Goal: Answer question/provide support

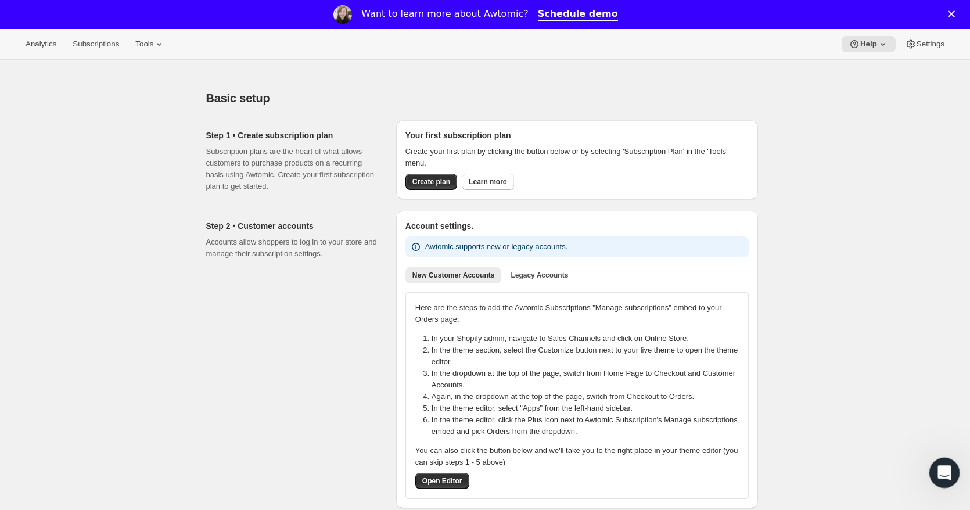
click at [948, 475] on icon "Open Intercom Messenger" at bounding box center [942, 471] width 19 height 19
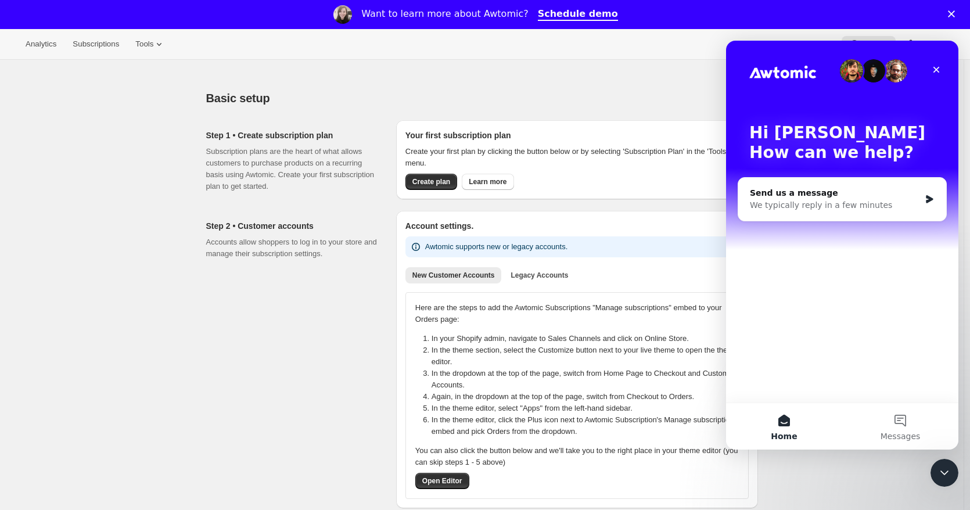
click at [568, 97] on div "Basic setup" at bounding box center [482, 98] width 552 height 16
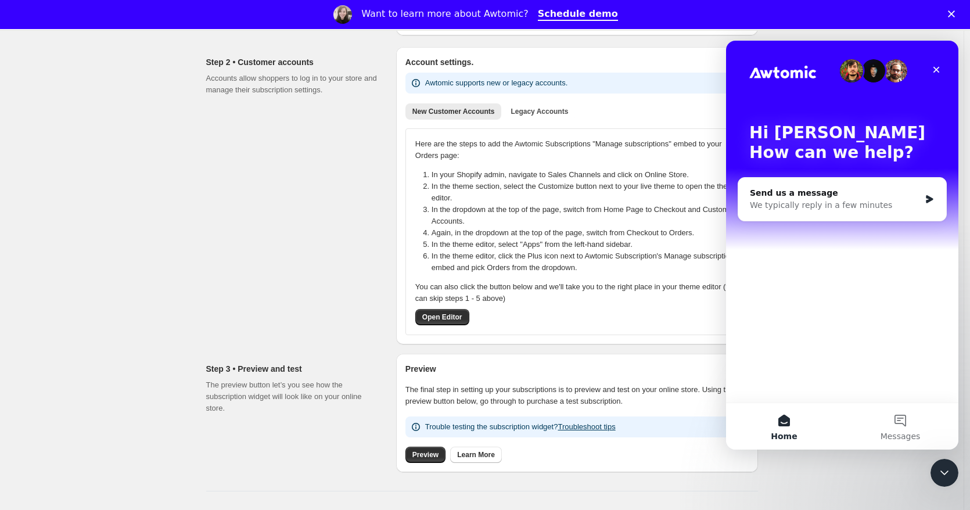
scroll to position [193, 0]
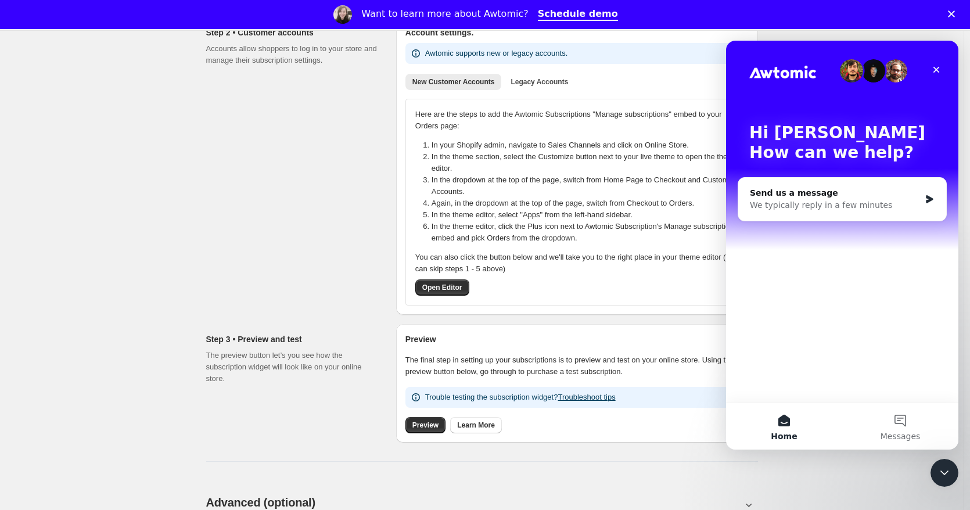
click at [261, 162] on div "Step 2 • Customer accounts Accounts allow shoppers to log in to your store and …" at bounding box center [296, 165] width 181 height 297
click at [331, 197] on div "Step 2 • Customer accounts Accounts allow shoppers to log in to your store and …" at bounding box center [296, 165] width 181 height 297
click at [935, 73] on icon "Close" at bounding box center [936, 69] width 9 height 9
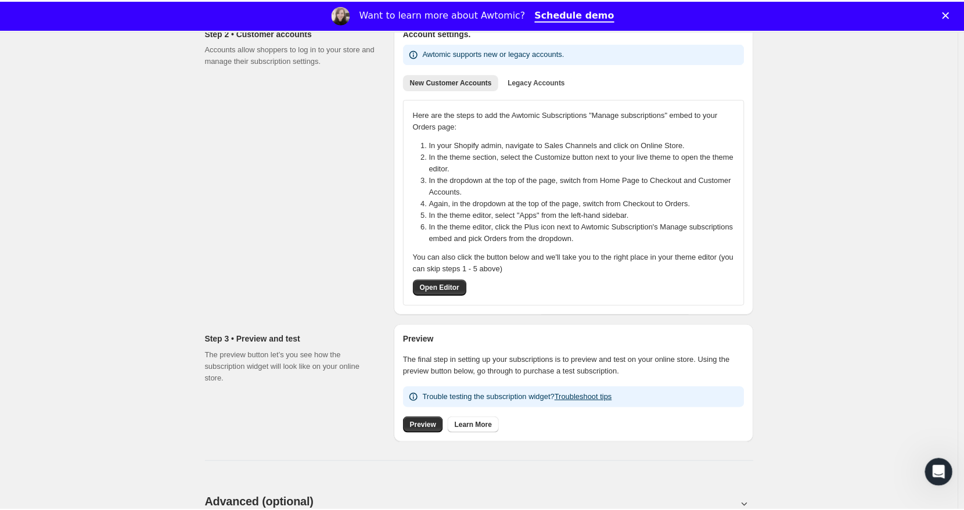
scroll to position [0, 0]
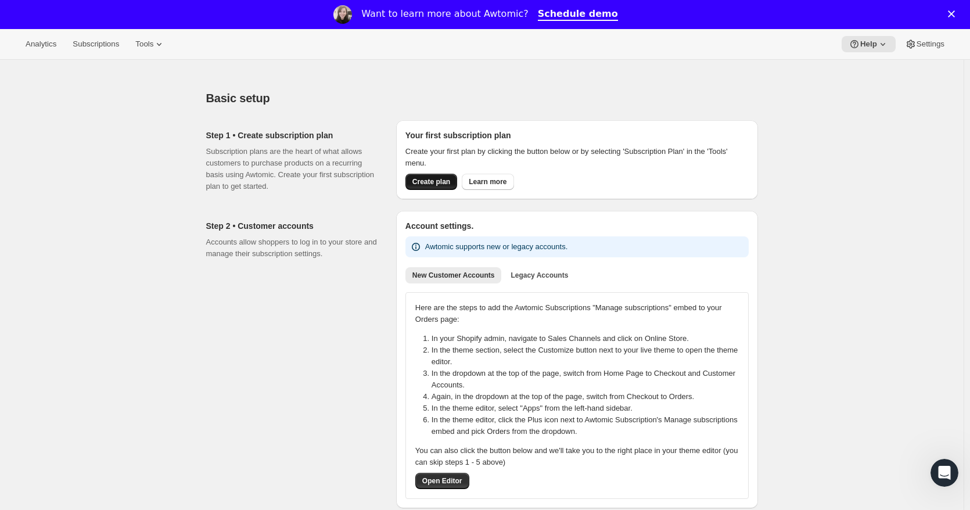
click at [438, 181] on span "Create plan" at bounding box center [431, 181] width 38 height 9
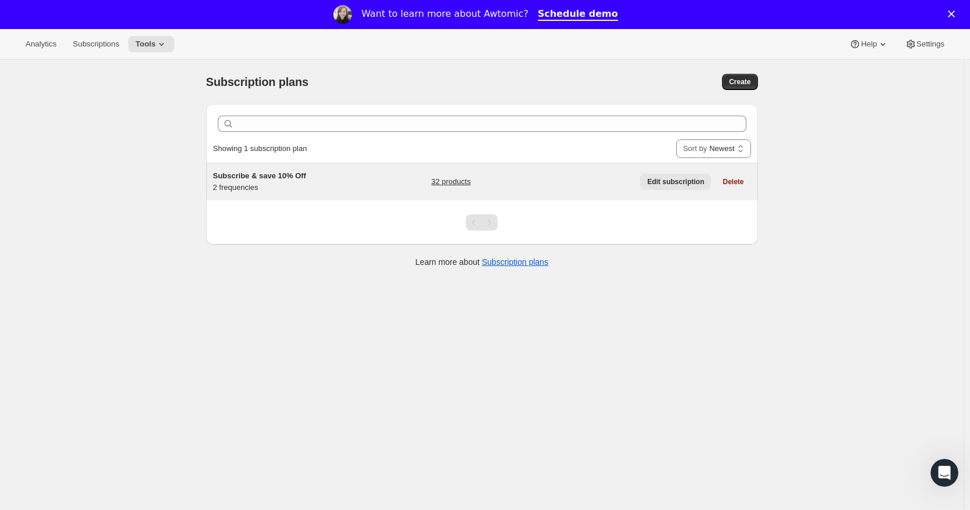
click at [683, 179] on span "Edit subscription" at bounding box center [675, 181] width 57 height 9
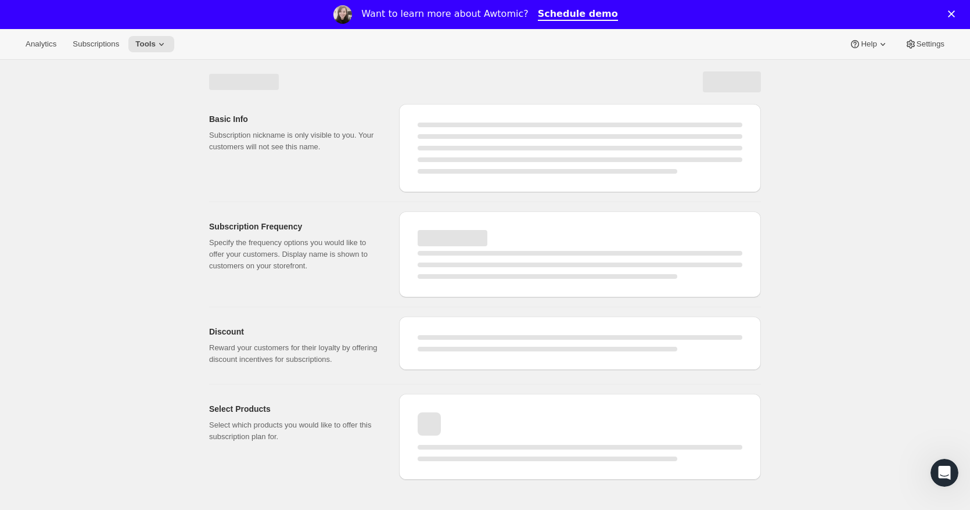
select select "WEEK"
select select "MONTH"
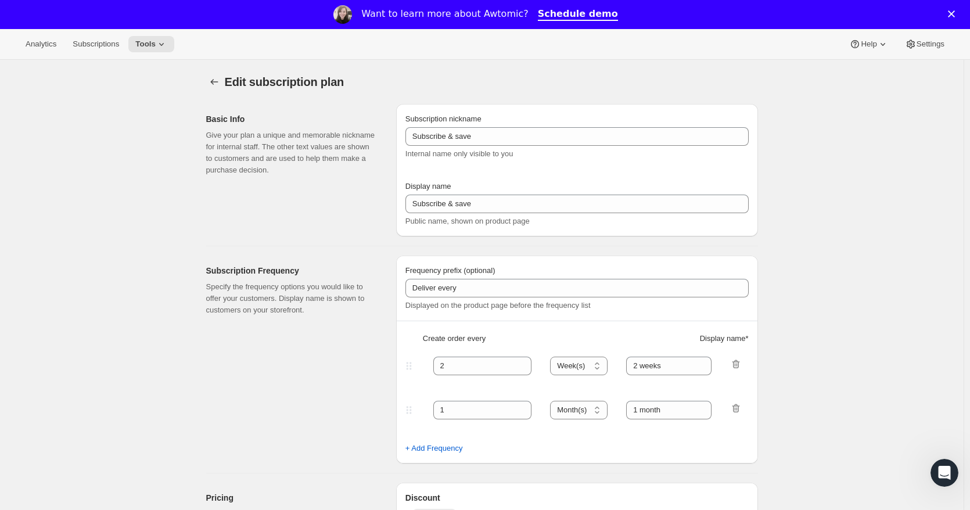
type input "Subscribe & save 10% Off"
type input "Subscribe & save 10% off"
type input "10"
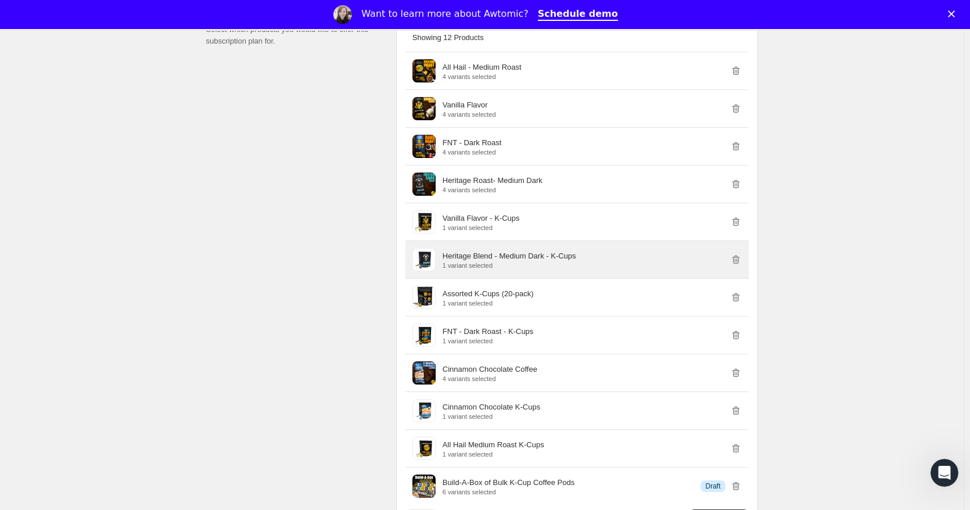
scroll to position [871, 0]
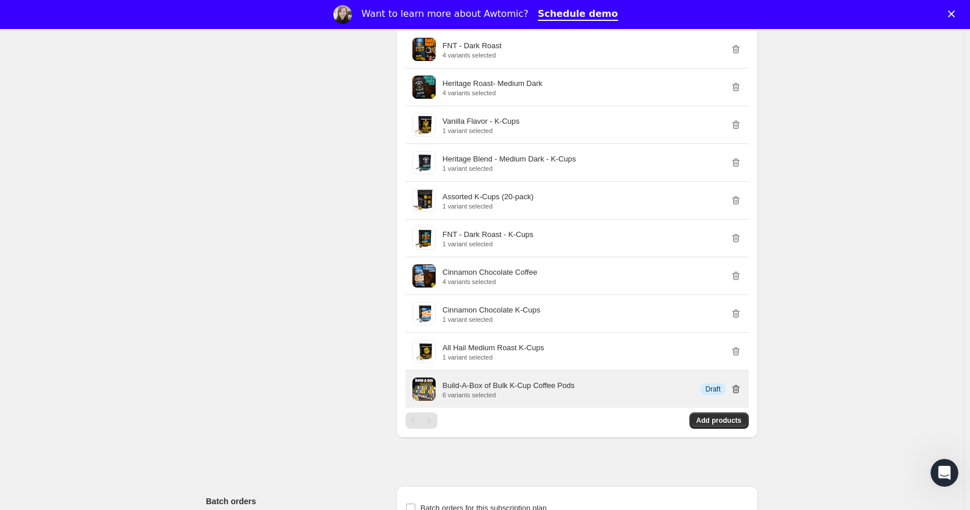
click at [737, 390] on icon "button" at bounding box center [736, 389] width 12 height 12
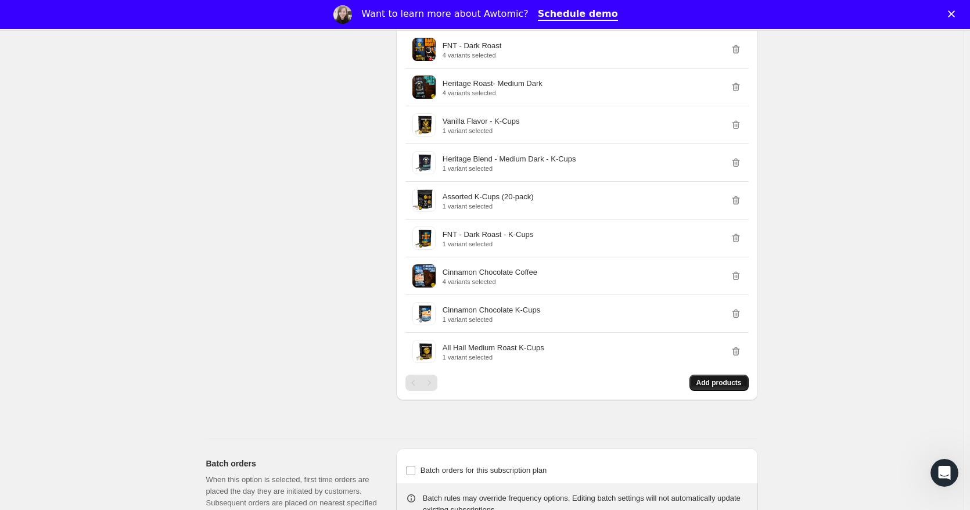
click at [726, 383] on span "Add products" at bounding box center [718, 382] width 45 height 9
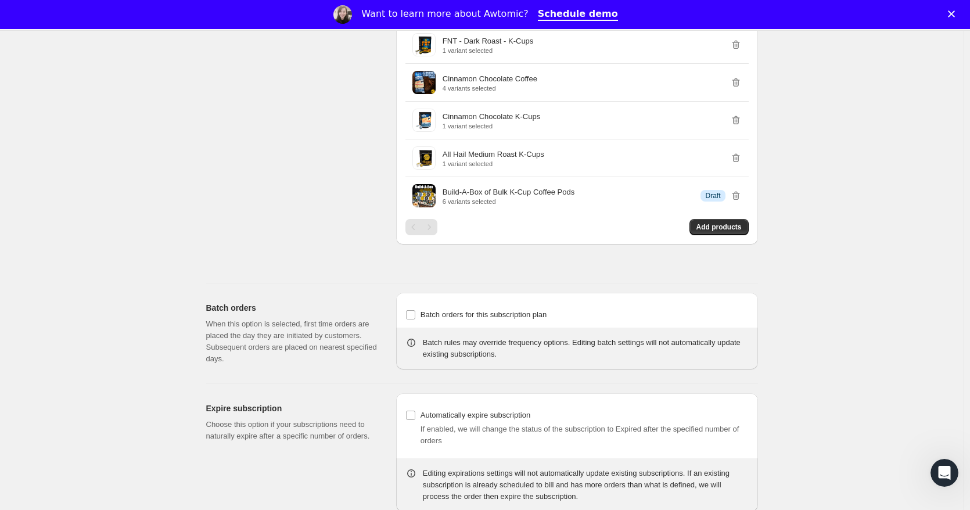
scroll to position [1101, 0]
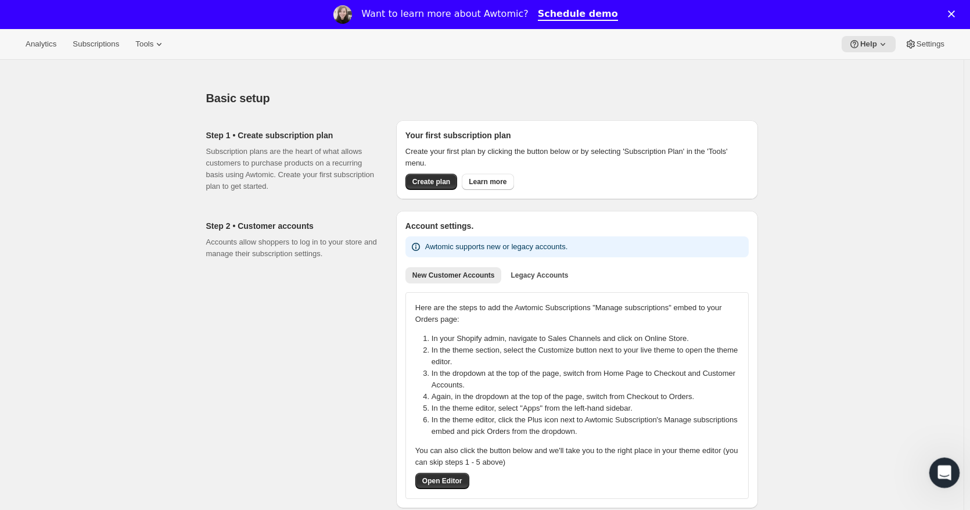
click at [939, 468] on icon "Open Intercom Messenger" at bounding box center [942, 471] width 19 height 19
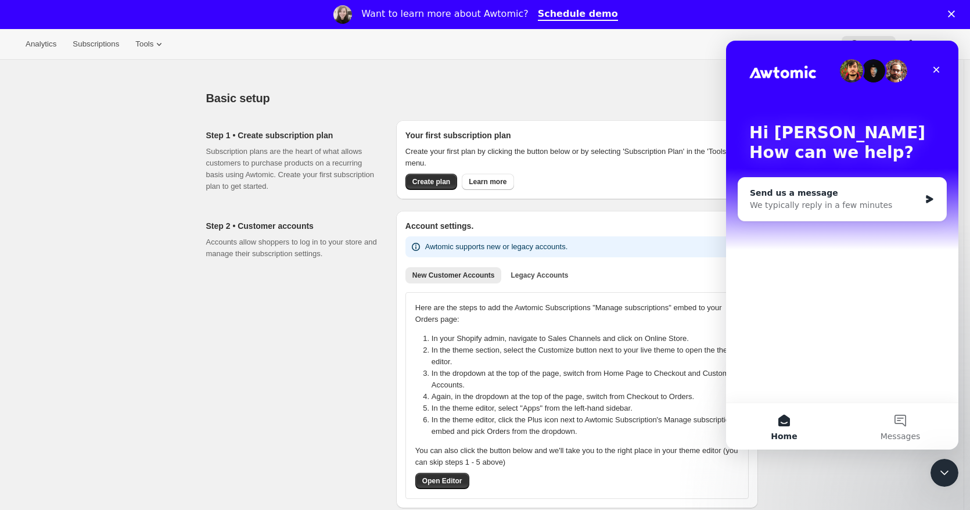
click at [823, 184] on div "Send us a message We typically reply in a few minutes" at bounding box center [842, 199] width 208 height 43
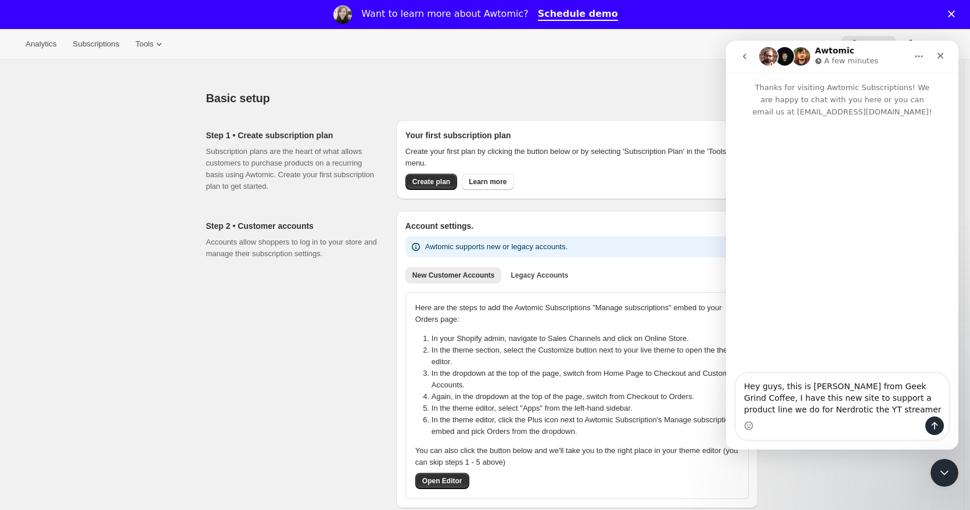
type textarea "Hey guys, this is Patrick from Geek Grind Coffee, I have this new site to suppo…"
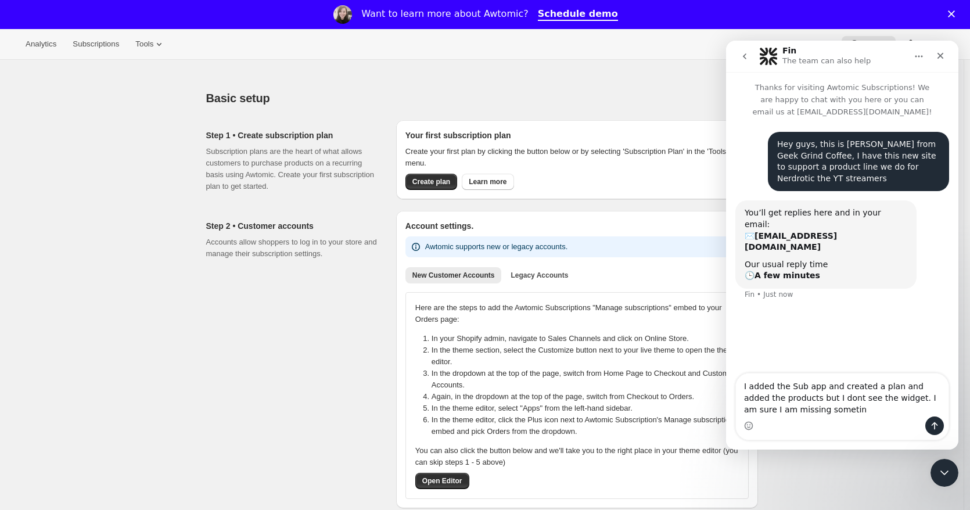
type textarea "I added the Sub app and created a plan and added the products but I dont see th…"
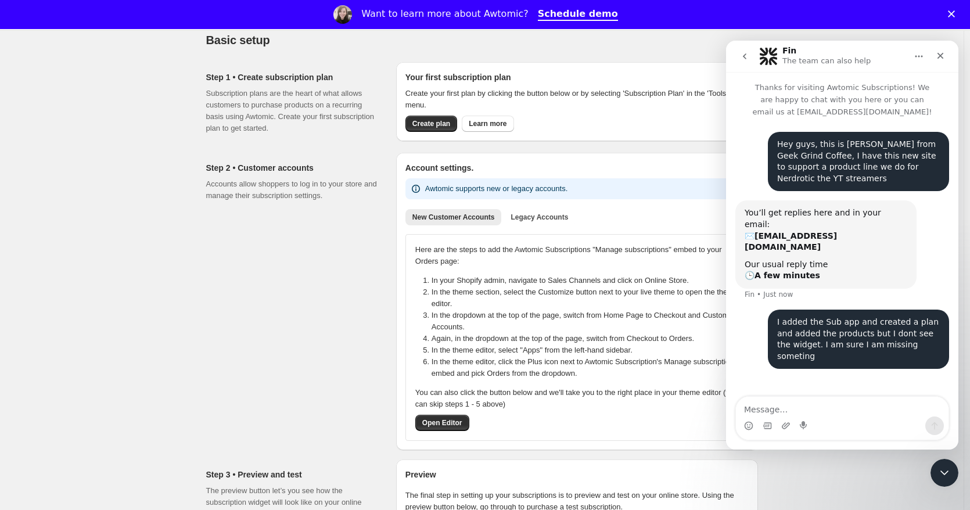
scroll to position [97, 0]
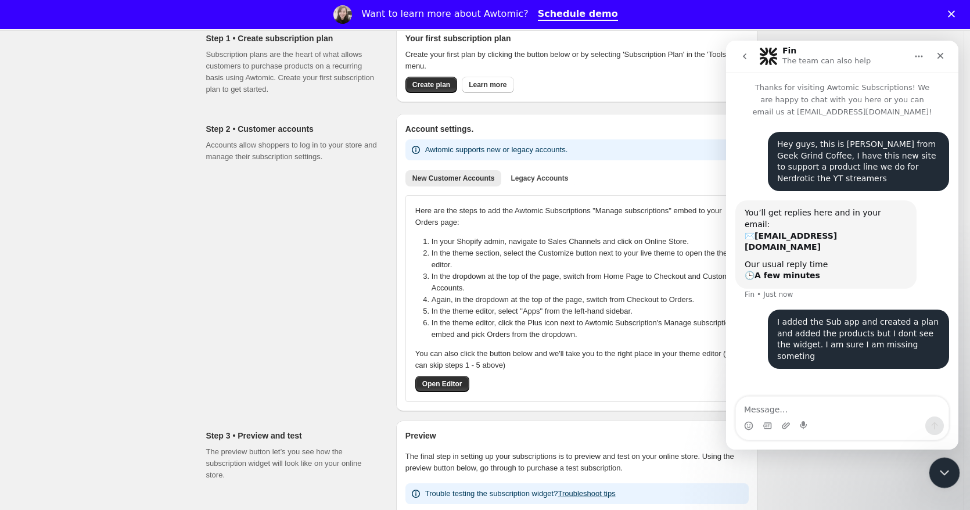
click at [939, 469] on icon "Close Intercom Messenger" at bounding box center [943, 471] width 8 height 5
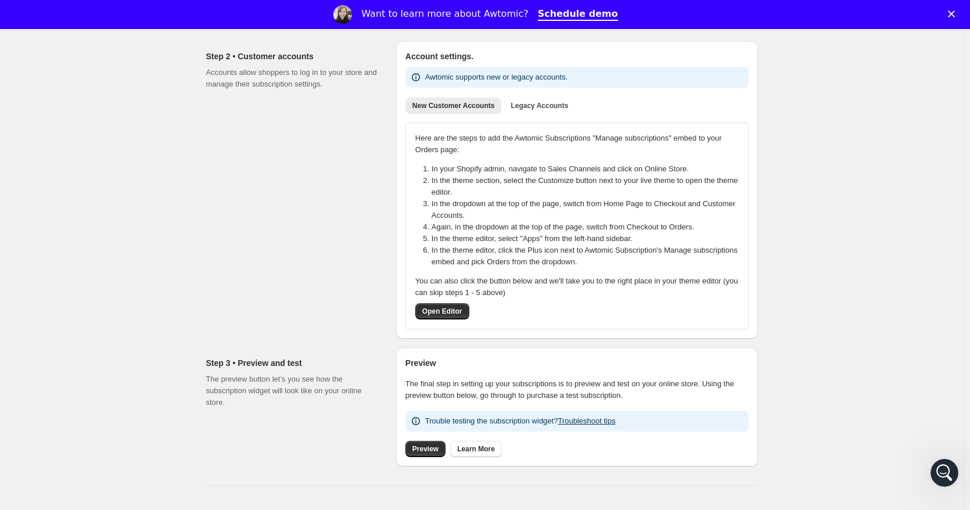
scroll to position [193, 0]
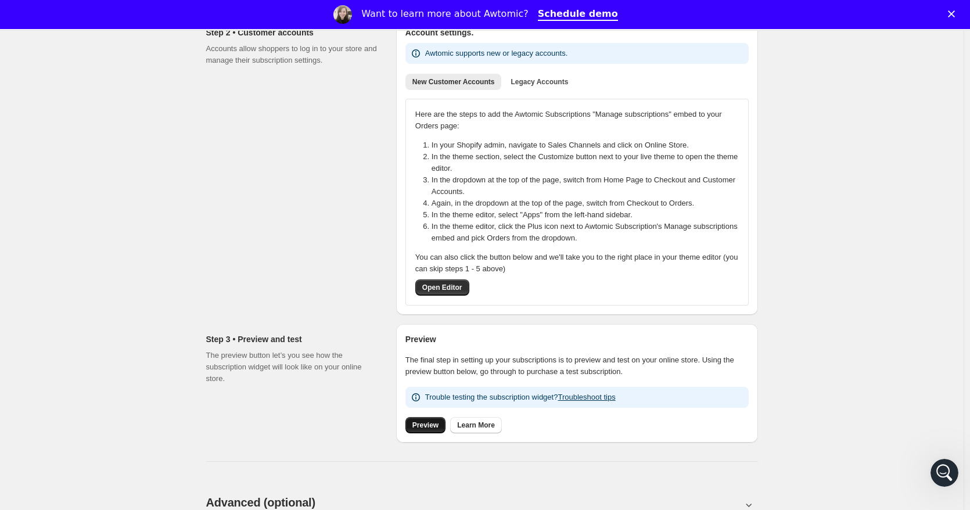
click at [432, 419] on link "Preview" at bounding box center [425, 425] width 40 height 16
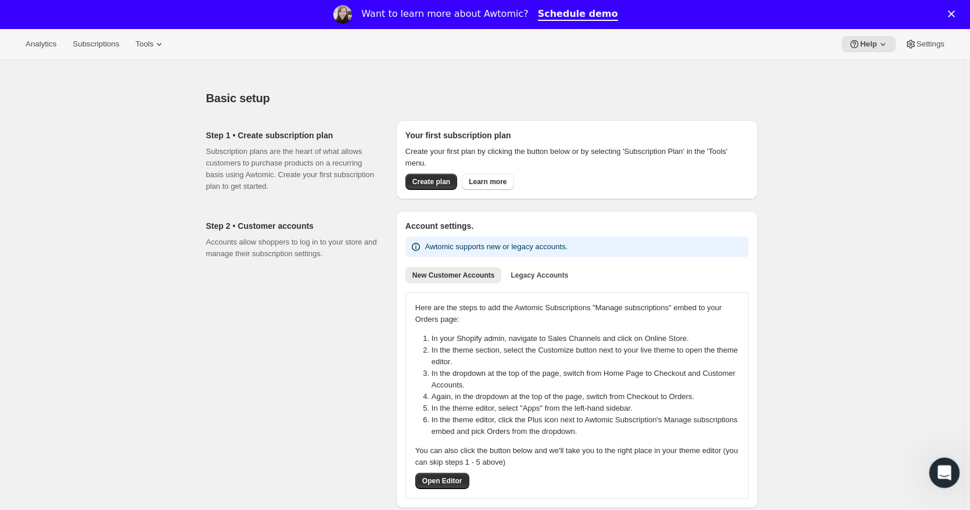
click at [941, 470] on icon "Open Intercom Messenger" at bounding box center [942, 471] width 19 height 19
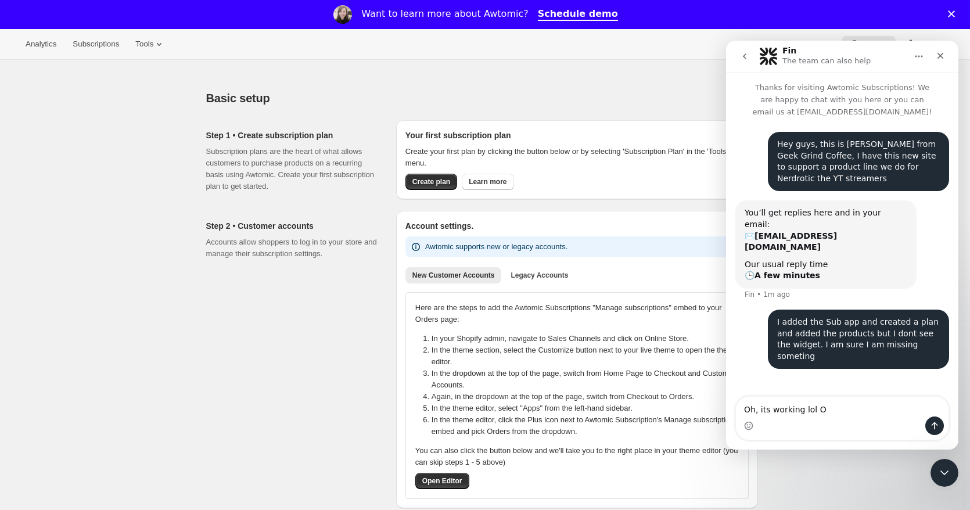
type textarea "Oh, its working lol OK"
type textarea "O"
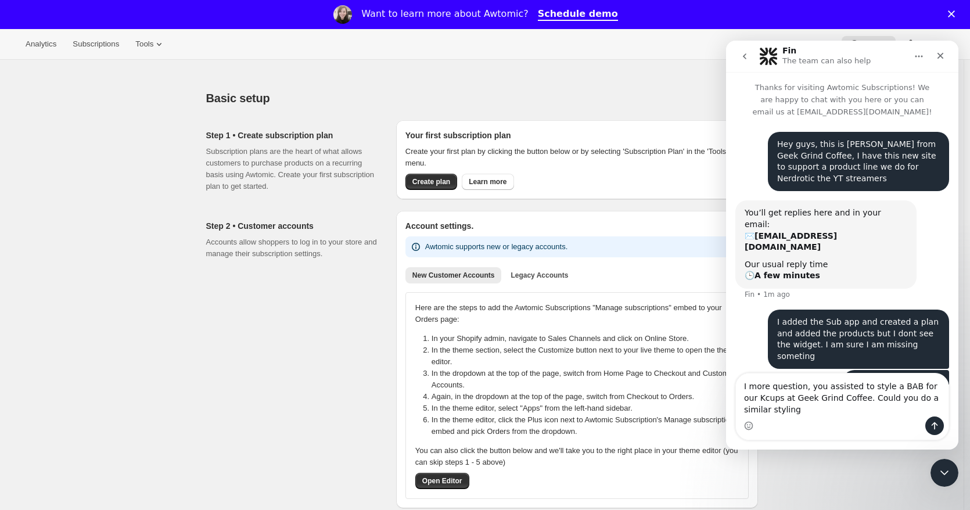
scroll to position [1, 0]
type textarea "I more question, you assisted to style a BAB for our Kcups at Geek Grind Coffee…"
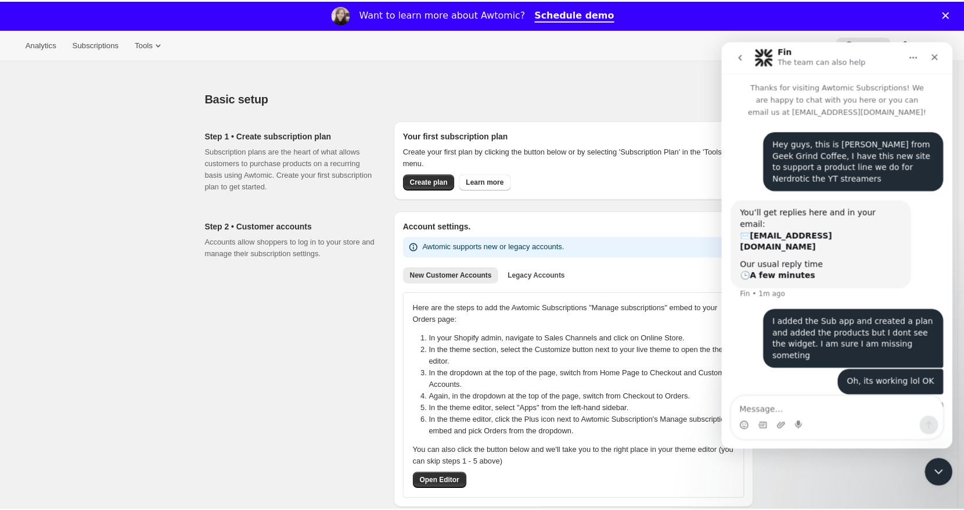
scroll to position [38, 0]
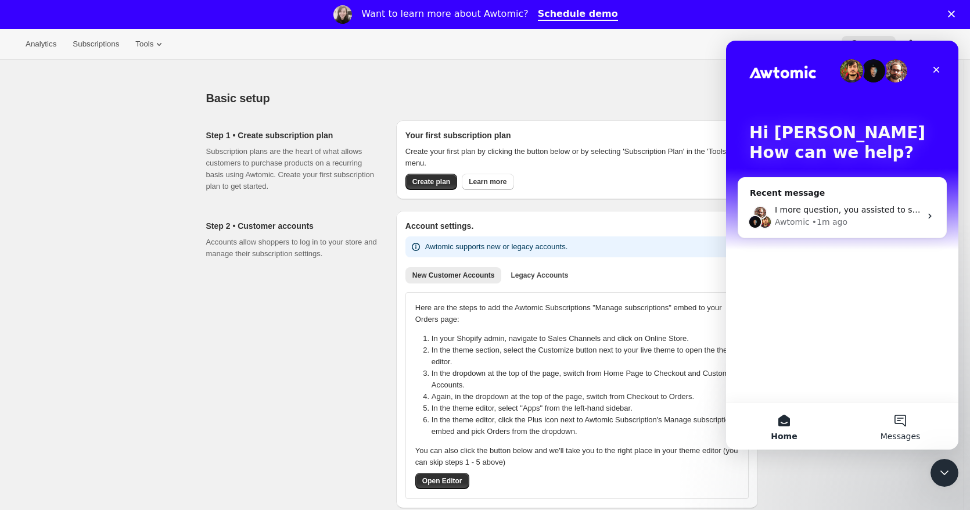
click at [906, 429] on button "Messages" at bounding box center [900, 426] width 116 height 46
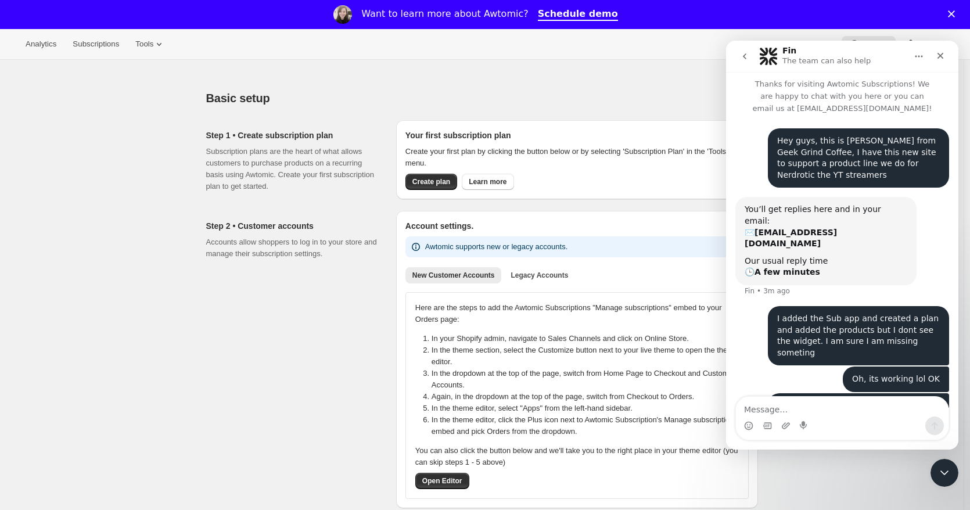
scroll to position [38, 0]
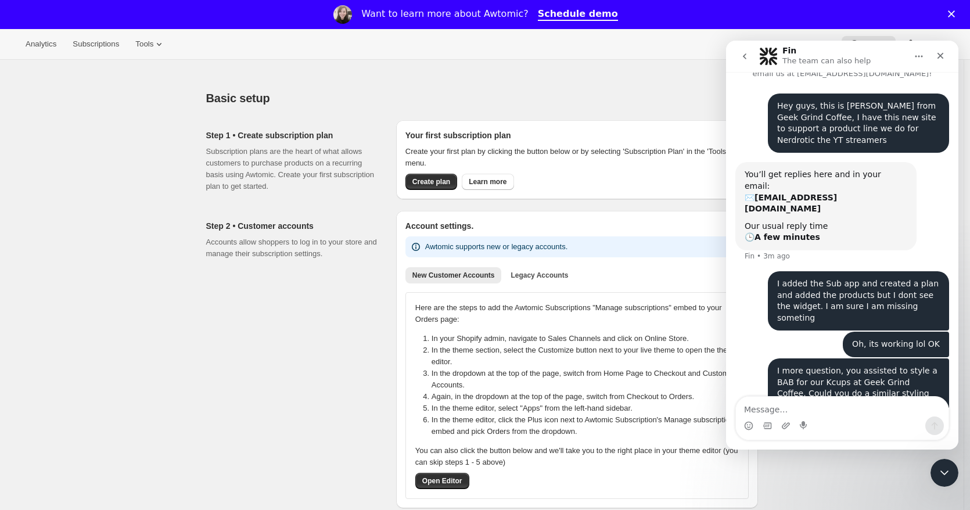
type textarea "https://admin.shopify.com/store/hywtz0-zk/products/8003744268345"
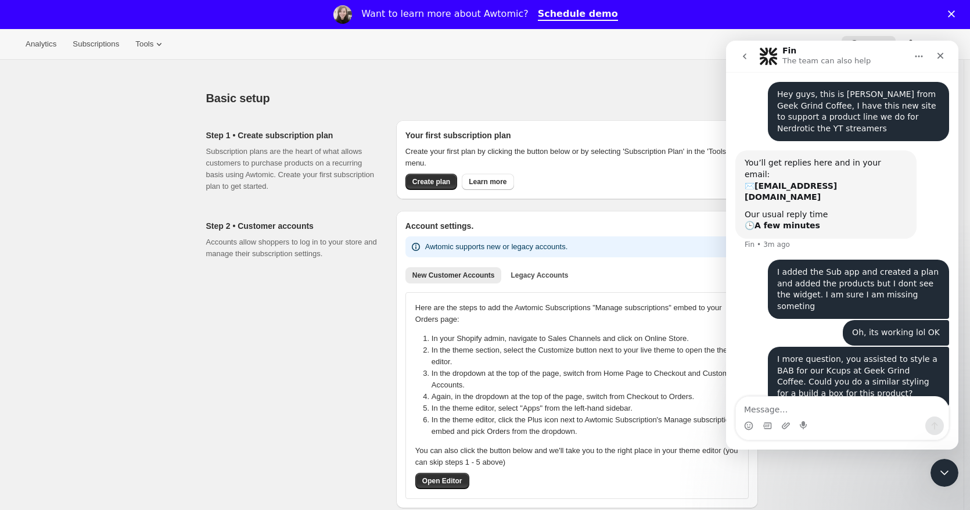
scroll to position [76, 0]
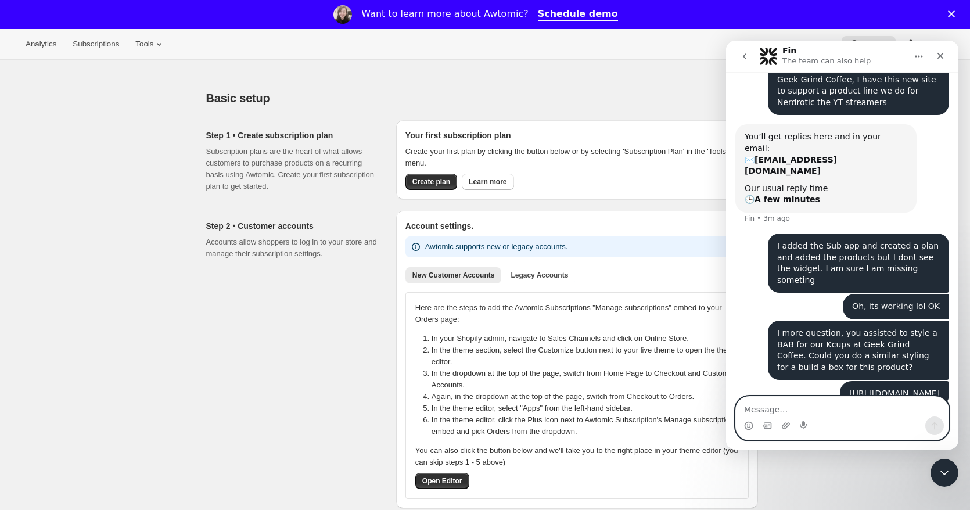
paste textarea "https://www.nerdroticcoffee.com/products/build-a-box-of-bulk-k-cup-coffee-pods"
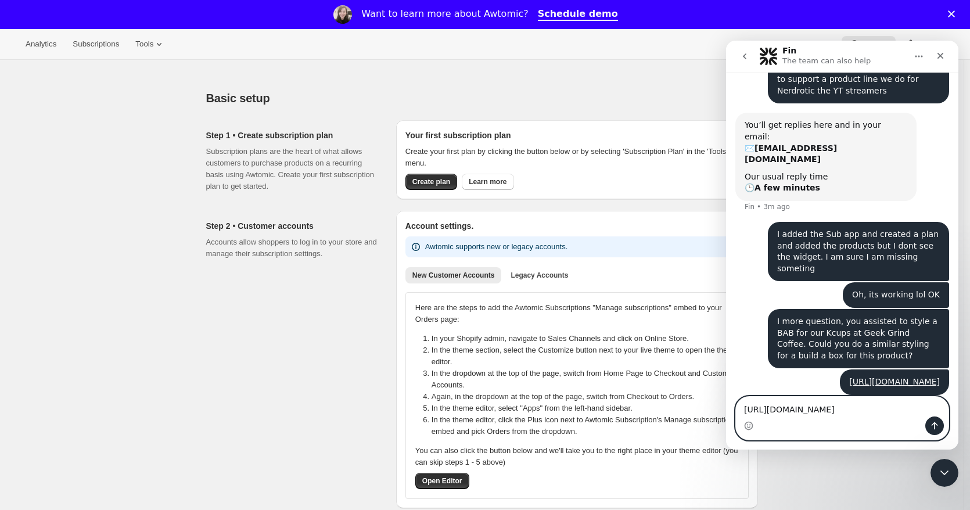
type textarea "https://www.nerdroticcoffee.com/products/build-a-box-of-bulk-k-cup-coffee-pods"
click at [938, 425] on icon "Send a message…" at bounding box center [935, 426] width 6 height 8
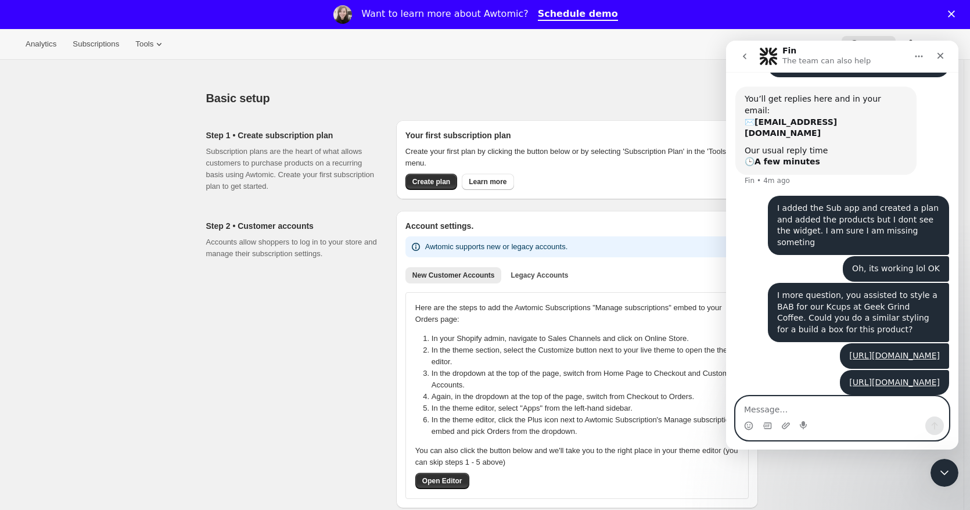
click at [792, 407] on textarea "Message…" at bounding box center [842, 407] width 213 height 20
type textarea "this is the Geek Grind version you helped us with"
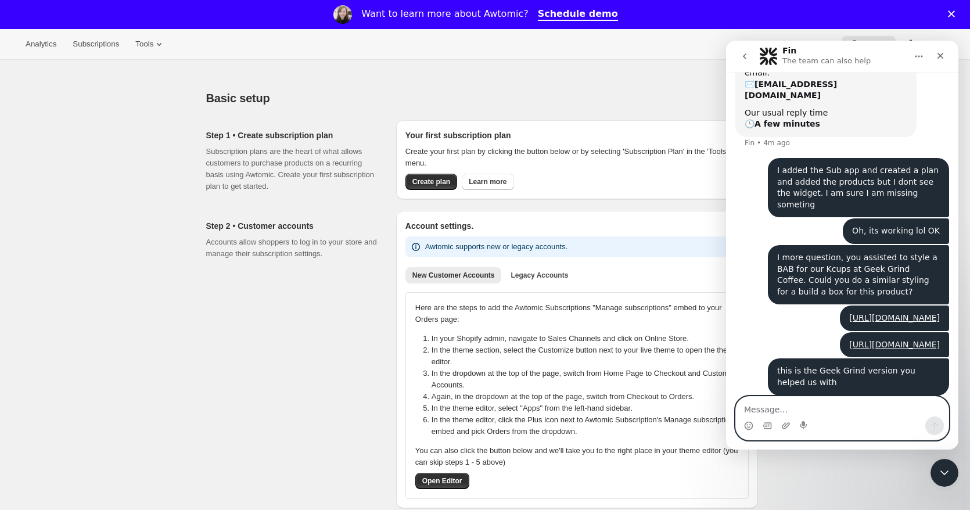
paste textarea "[URL][DOMAIN_NAME]"
type textarea "[URL][DOMAIN_NAME]"
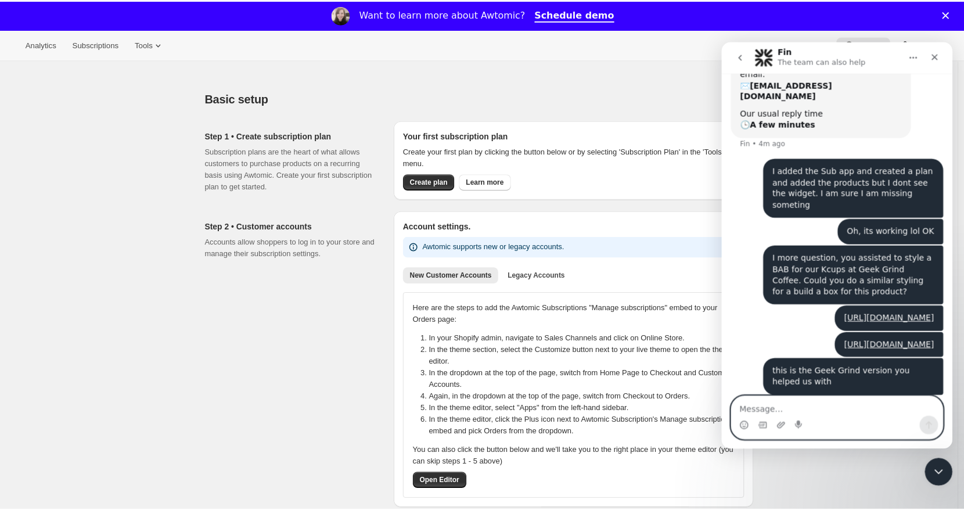
scroll to position [189, 0]
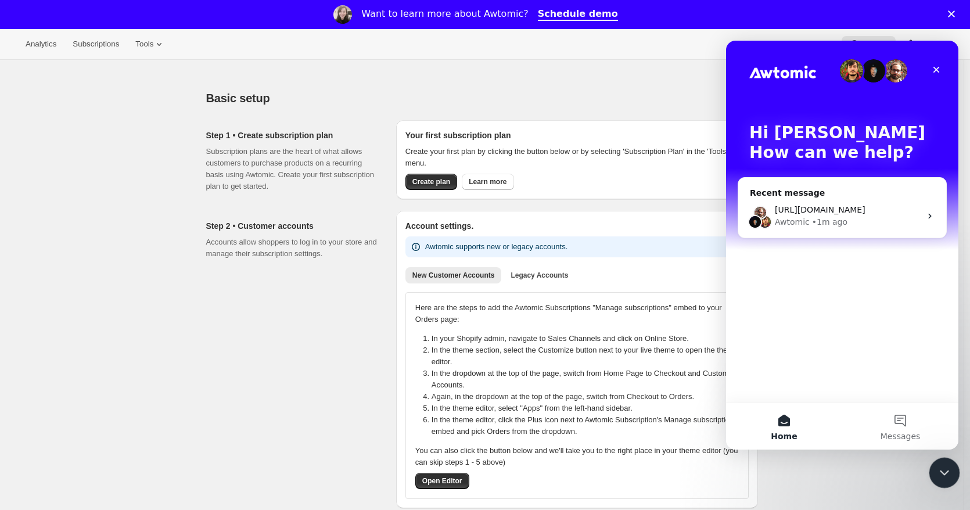
drag, startPoint x: 940, startPoint y: 472, endPoint x: 1824, endPoint y: 894, distance: 980.0
click at [939, 473] on icon "Close Intercom Messenger" at bounding box center [943, 471] width 14 height 14
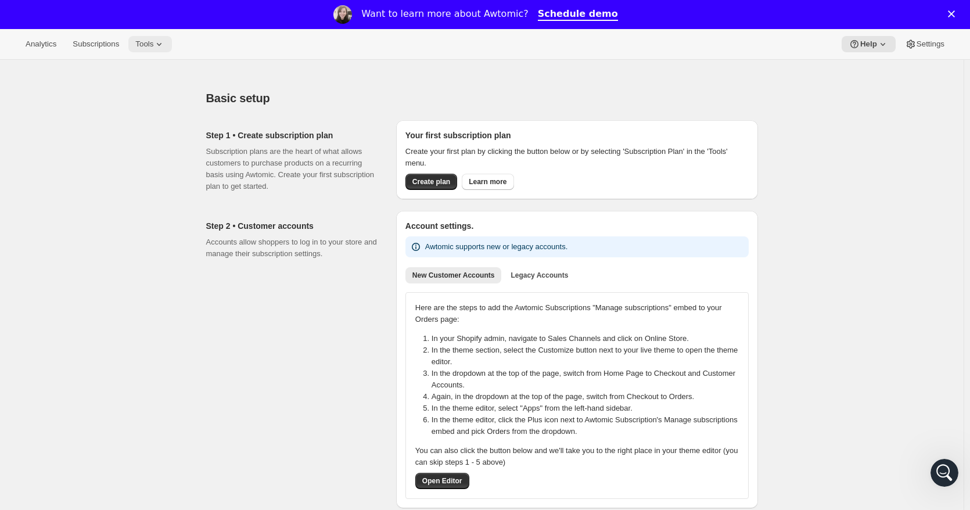
click at [143, 41] on span "Tools" at bounding box center [144, 43] width 18 height 9
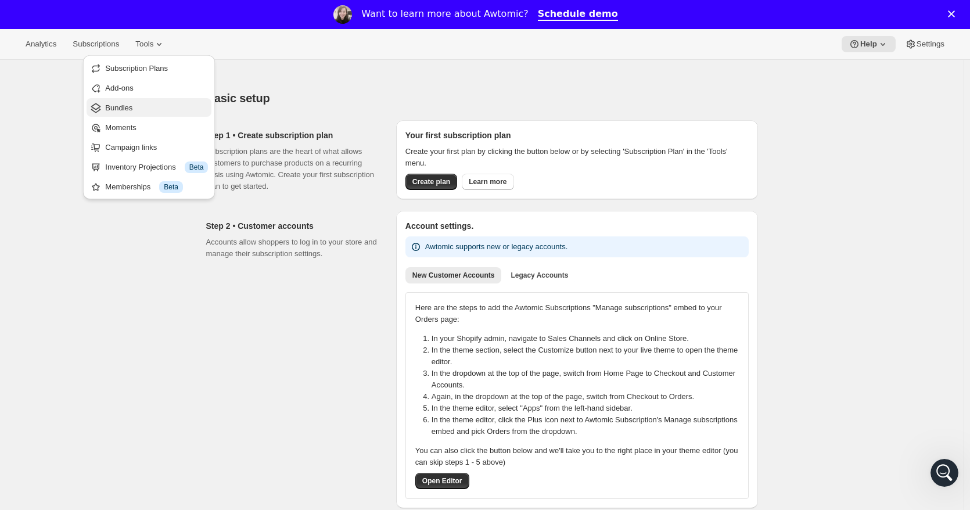
click at [114, 107] on span "Bundles" at bounding box center [118, 107] width 27 height 9
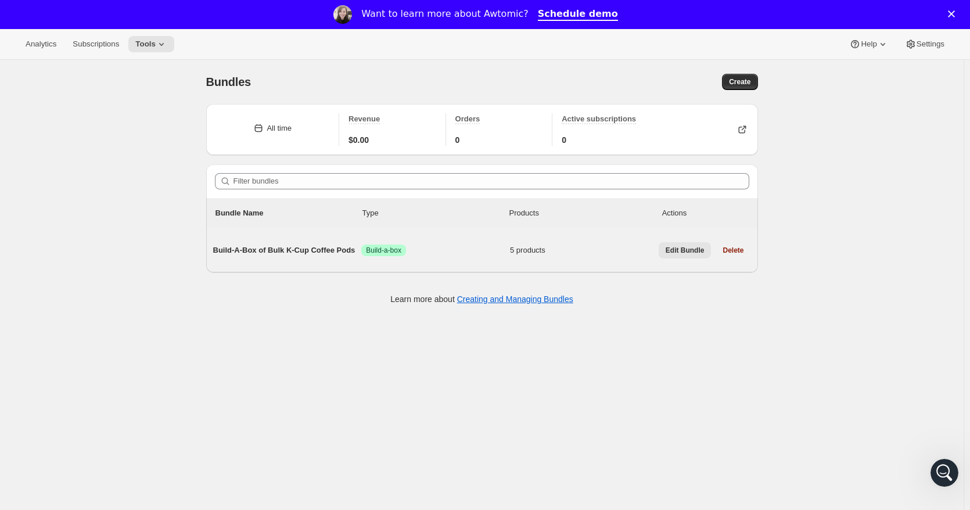
click at [694, 247] on span "Edit Bundle" at bounding box center [685, 250] width 39 height 9
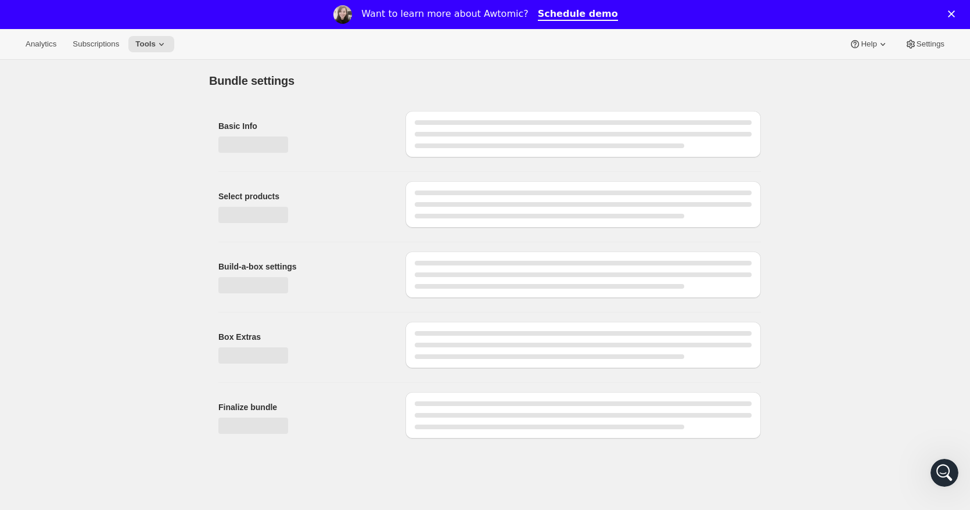
type input "Build-A-Box of Bulk K-Cup Coffee Pods"
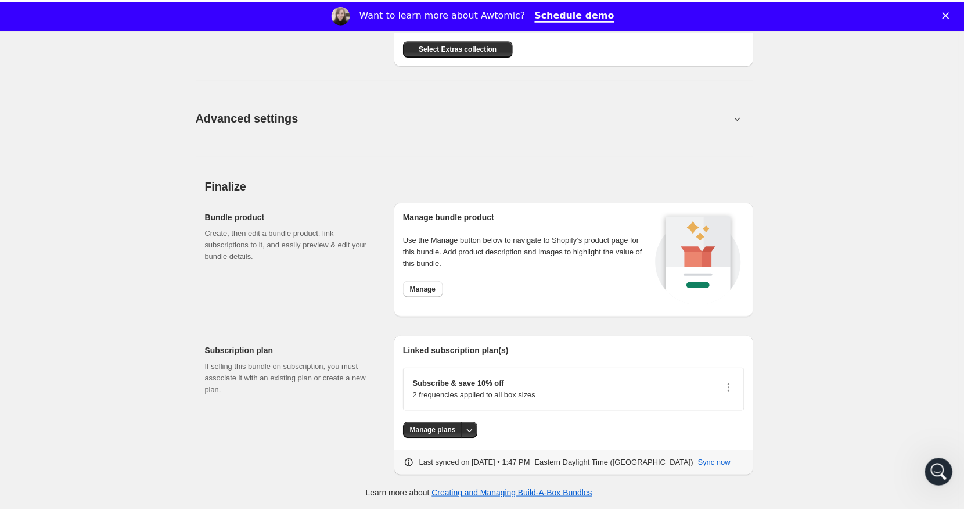
scroll to position [1391, 0]
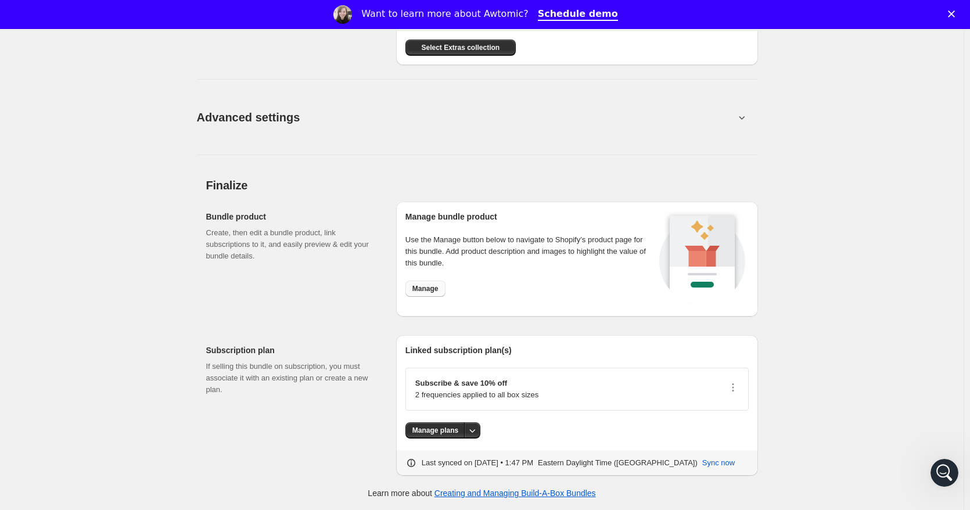
click at [430, 292] on span "Manage" at bounding box center [425, 288] width 26 height 9
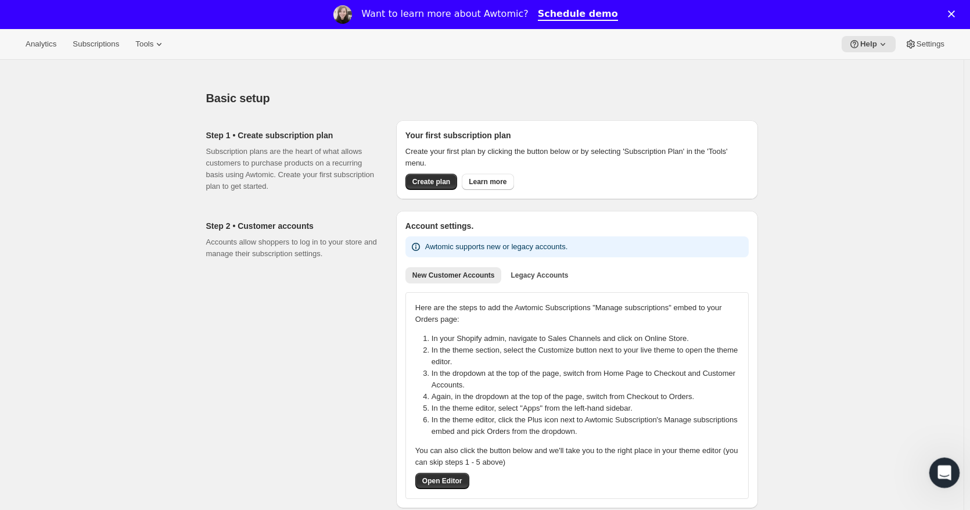
click at [947, 475] on icon "Open Intercom Messenger" at bounding box center [942, 471] width 19 height 19
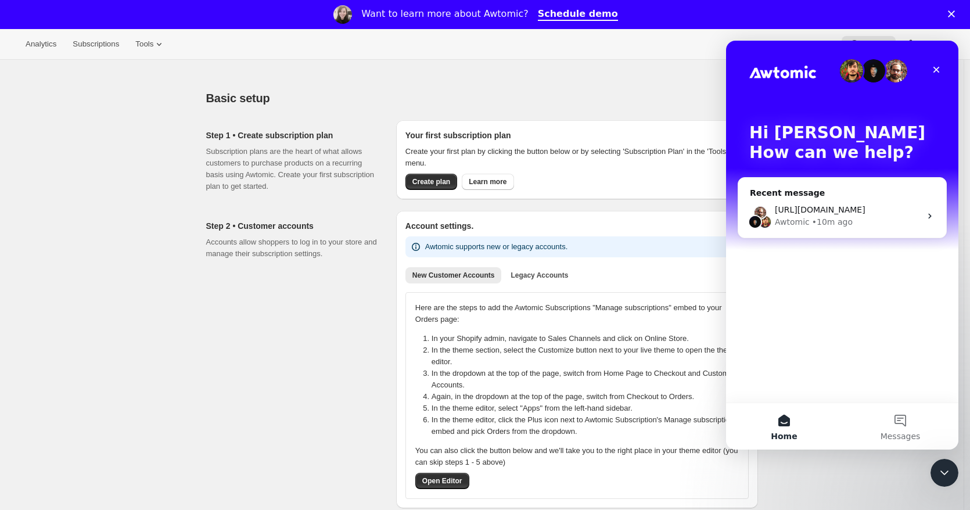
click at [405, 73] on div at bounding box center [482, 68] width 552 height 16
click at [143, 39] on span "Tools" at bounding box center [144, 43] width 18 height 9
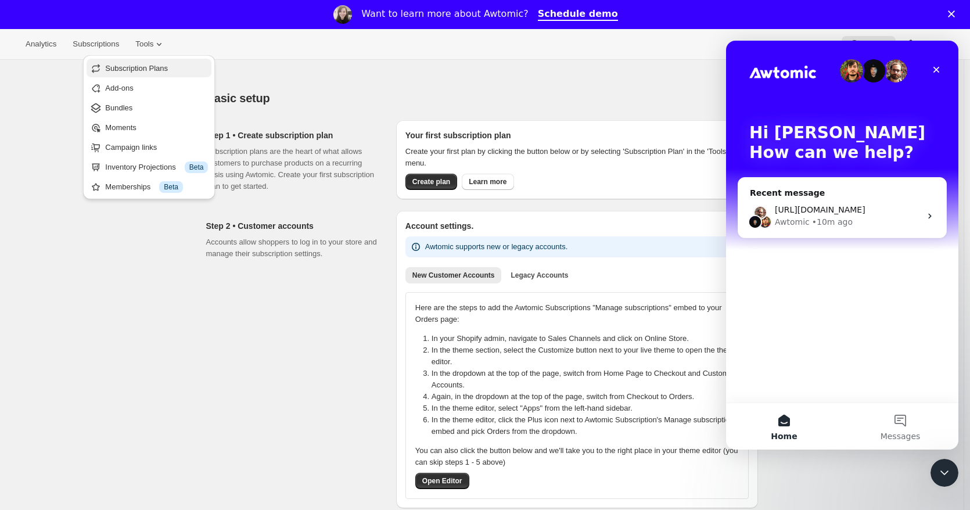
click at [146, 67] on span "Subscription Plans" at bounding box center [136, 68] width 63 height 9
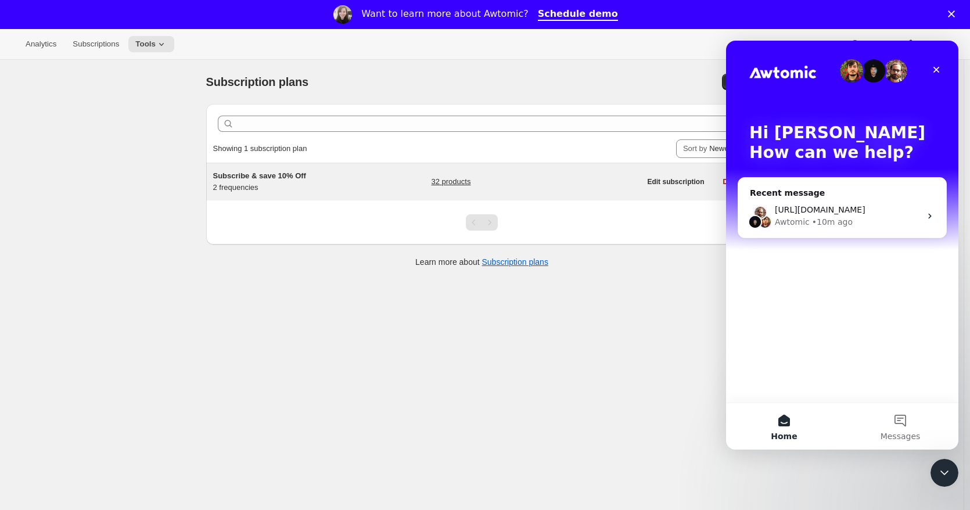
click at [331, 179] on h5 "Subscribe & save 10% Off" at bounding box center [285, 176] width 145 height 12
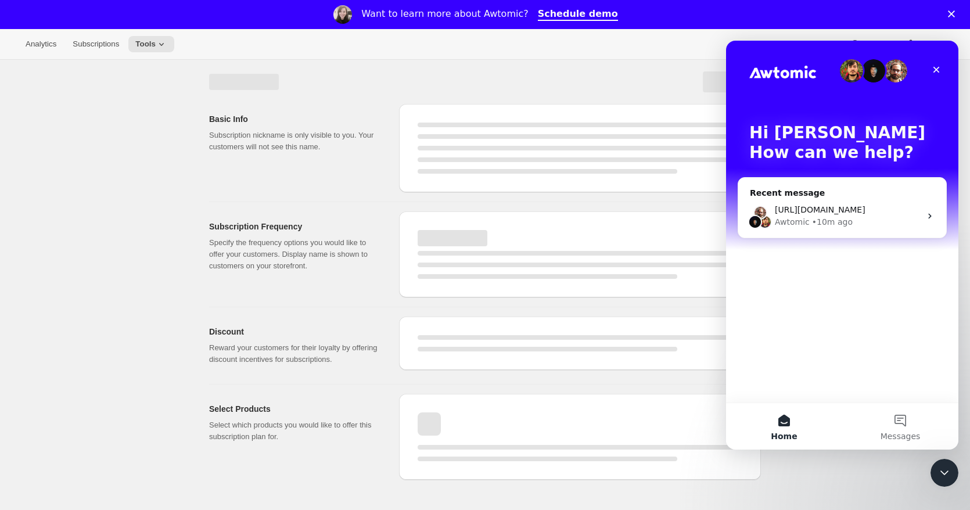
select select "WEEK"
select select "MONTH"
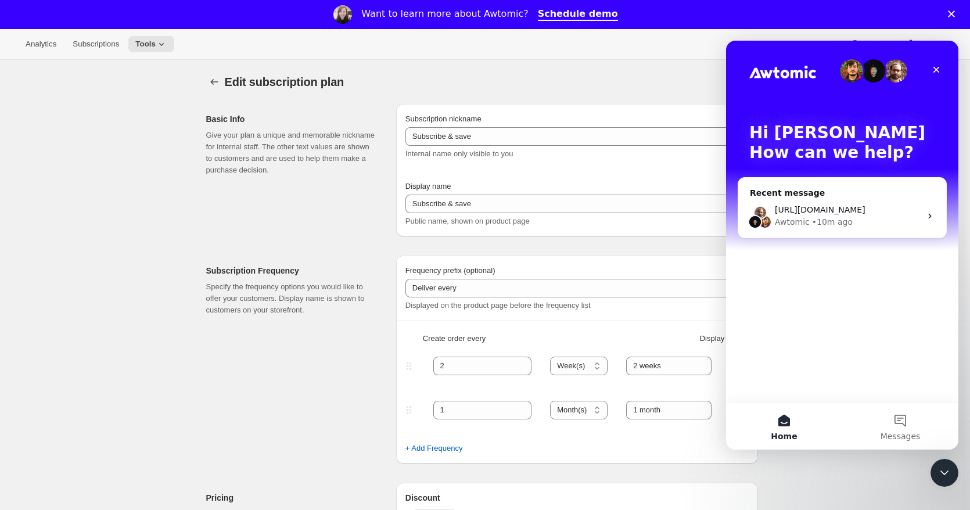
type input "Subscribe & save 10% Off"
type input "Subscribe & save 10% off"
type input "10"
click at [939, 465] on icon "Close Intercom Messenger" at bounding box center [943, 471] width 14 height 14
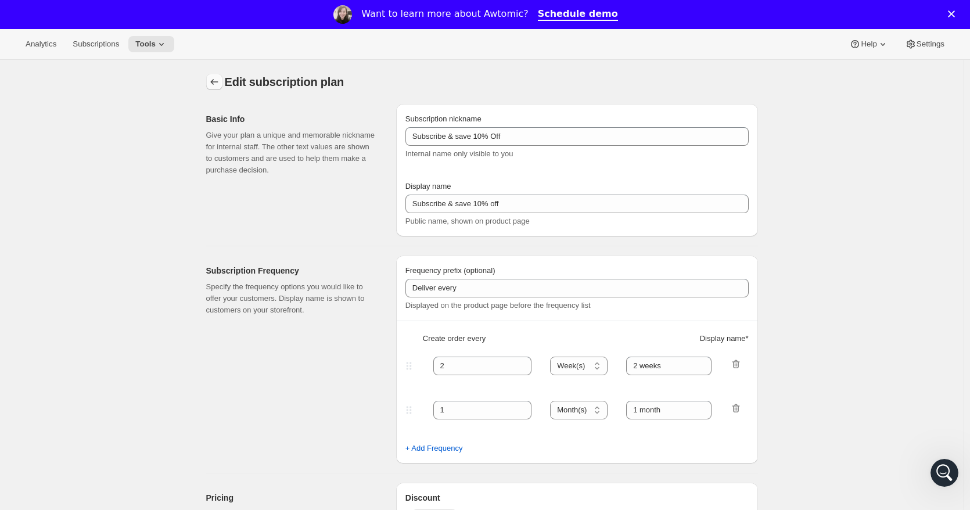
click at [214, 87] on icon "Subscription plans" at bounding box center [215, 82] width 12 height 12
